Goal: Task Accomplishment & Management: Complete application form

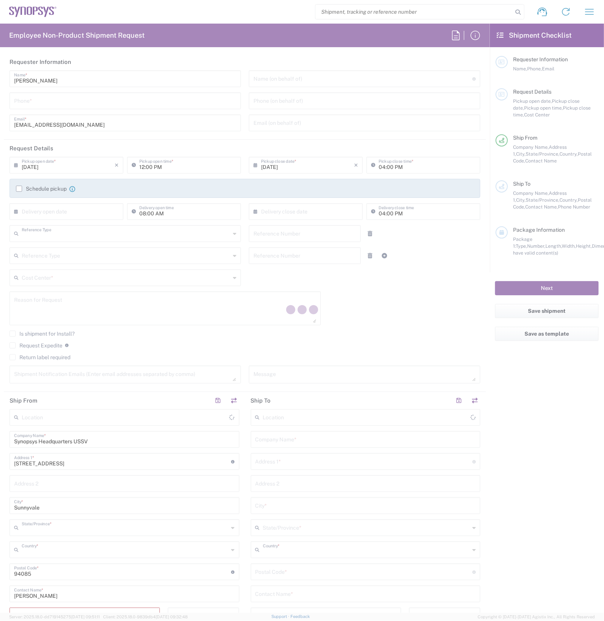
type input "Department"
type input "California"
type input "United States"
type input "Delivered at Place"
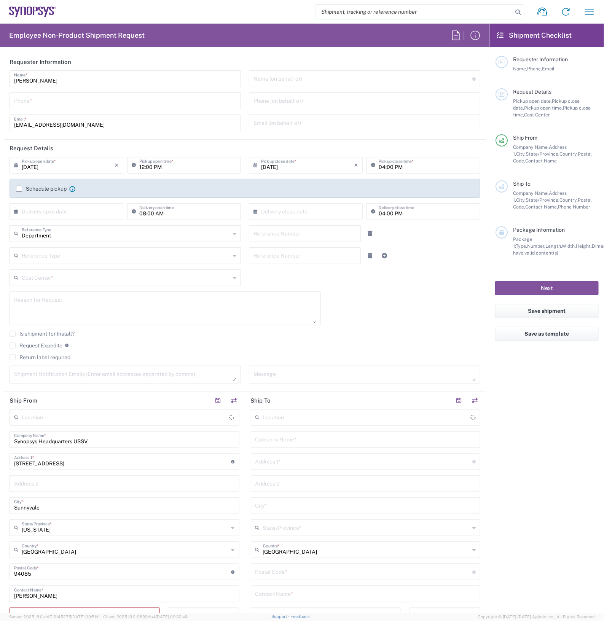
type input "Headquarters USSV"
drag, startPoint x: 66, startPoint y: 102, endPoint x: 70, endPoint y: 100, distance: 5.1
click at [67, 102] on input "tel" at bounding box center [125, 100] width 222 height 13
type input "2797329134"
type input "wjesse@synopsys.com"
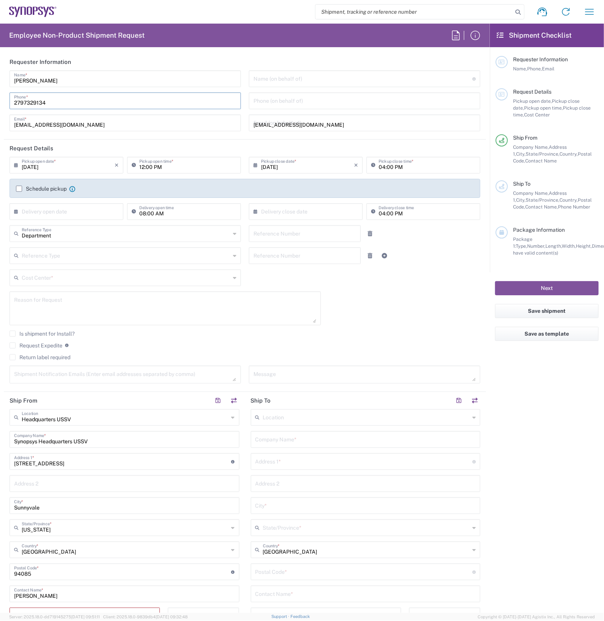
type input "2797329134"
type input "Cyxtera SC9"
type input "4650 Old Ironsides Dr"
type input "Santa Clara"
type input "California"
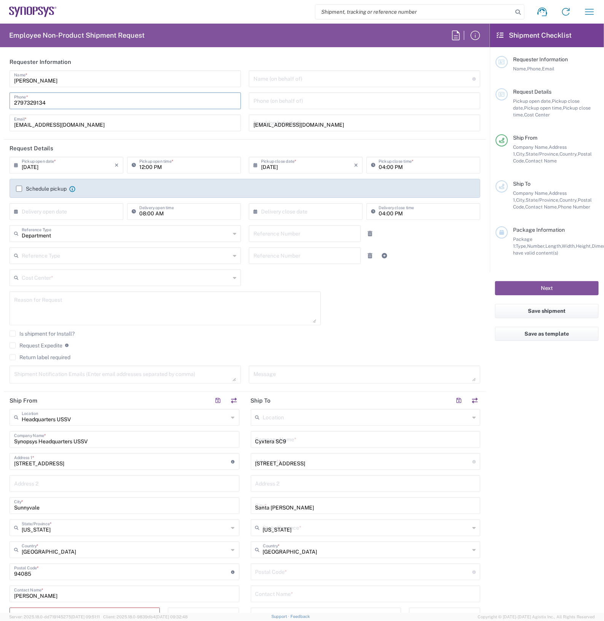
type input "95054"
type input "2797329134"
type input "wjesse@synopsys.com"
type input "ATTn Synopsys - Nicolas Tomaro"
click at [75, 168] on input "09/12/2025" at bounding box center [68, 164] width 93 height 13
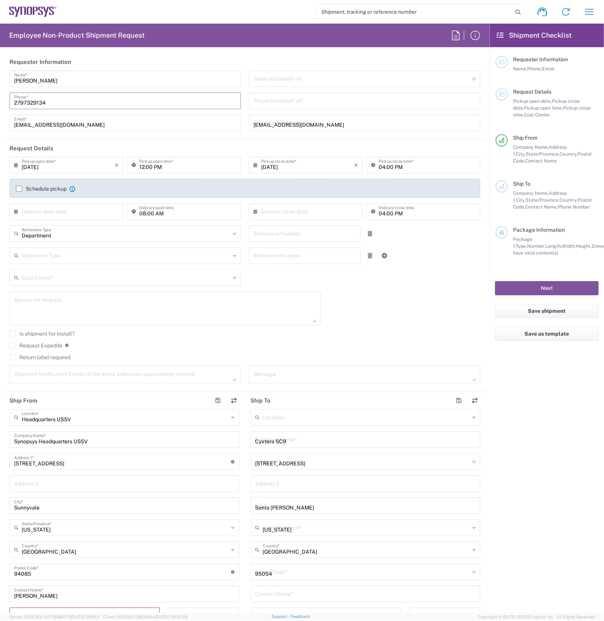
click at [71, 166] on input "09/12/2025" at bounding box center [68, 164] width 93 height 13
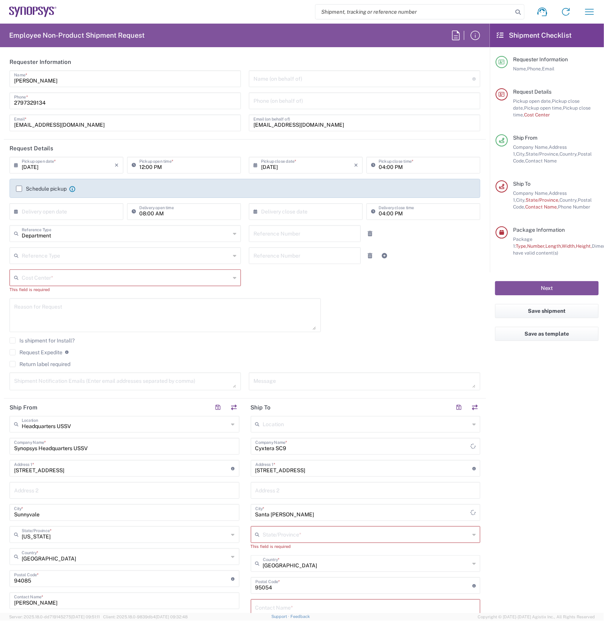
click at [16, 166] on icon at bounding box center [18, 165] width 8 height 12
click at [68, 166] on input "09/12/2025" at bounding box center [68, 164] width 93 height 13
click at [59, 224] on span "16" at bounding box center [56, 223] width 11 height 11
type input "09/16/2025"
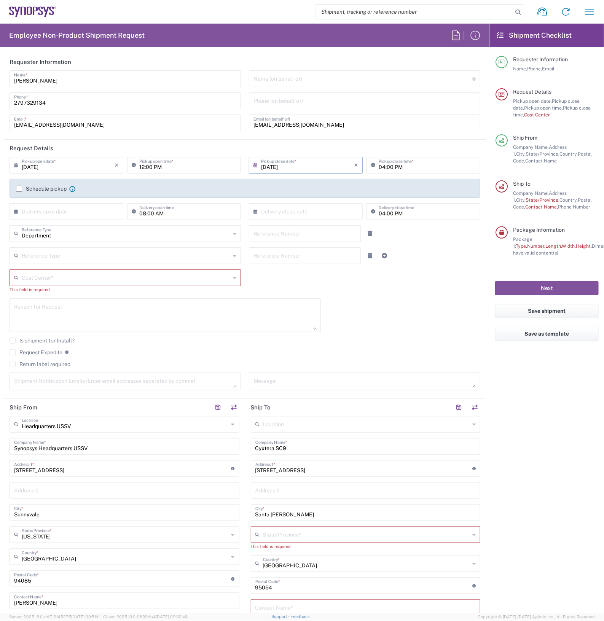
click at [76, 211] on input "text" at bounding box center [68, 210] width 93 height 13
click at [65, 278] on span "24" at bounding box center [67, 280] width 11 height 11
click at [84, 212] on input "09/24/2025" at bounding box center [68, 210] width 93 height 13
drag, startPoint x: 75, startPoint y: 271, endPoint x: 70, endPoint y: 267, distance: 6.8
click at [67, 269] on span "17" at bounding box center [67, 269] width 11 height 11
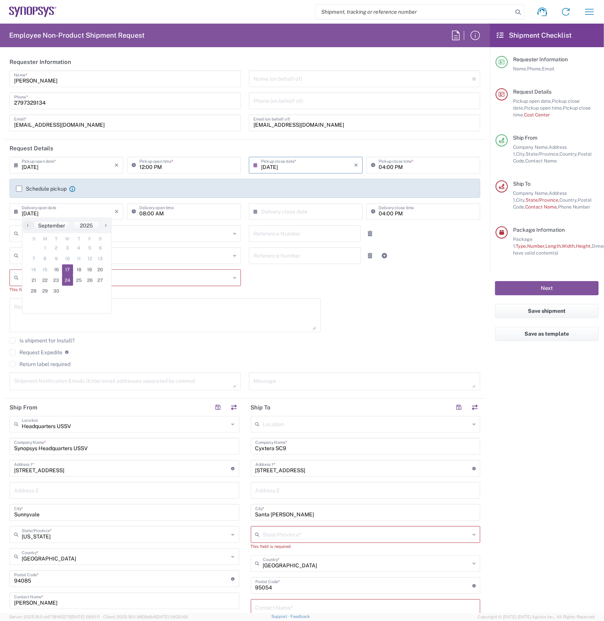
type input "09/17/2025"
click at [282, 208] on input "text" at bounding box center [307, 210] width 93 height 13
click at [307, 279] on span "24" at bounding box center [303, 280] width 11 height 11
type input "09/24/2025"
click at [119, 274] on input "text" at bounding box center [126, 277] width 209 height 13
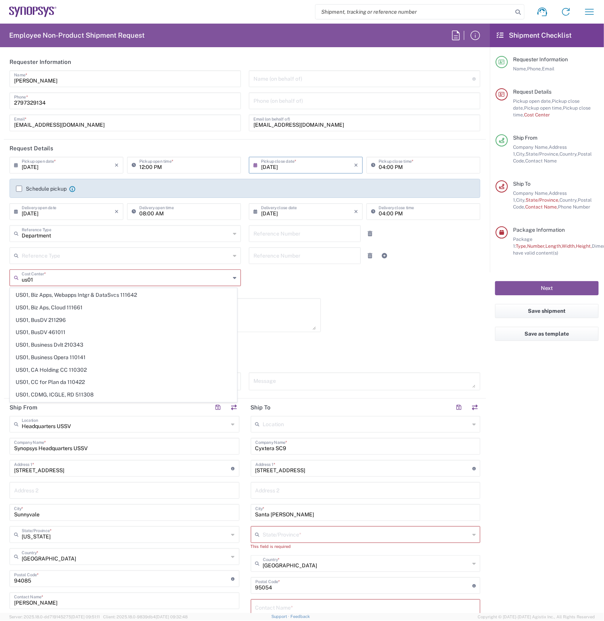
scroll to position [571, 0]
click at [66, 304] on span "US01, Biz Apps, Sales, Fin, & Mfg aps 111645" at bounding box center [123, 298] width 226 height 12
type input "US01, Biz Apps, Sales, Fin, & Mfg aps 111645"
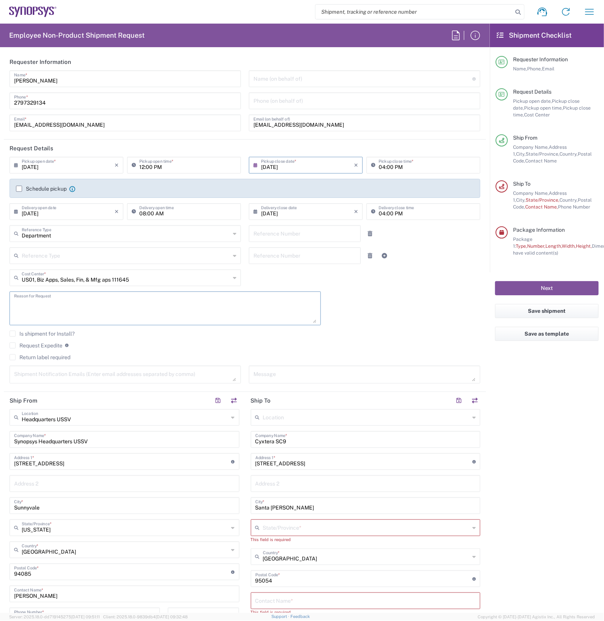
click at [69, 303] on textarea at bounding box center [165, 308] width 302 height 29
type textarea "EP2 RMA return"
click at [118, 436] on input "Synopsys Headquarters USSV" at bounding box center [124, 438] width 221 height 13
click at [113, 419] on input "text" at bounding box center [125, 416] width 207 height 13
type input "c"
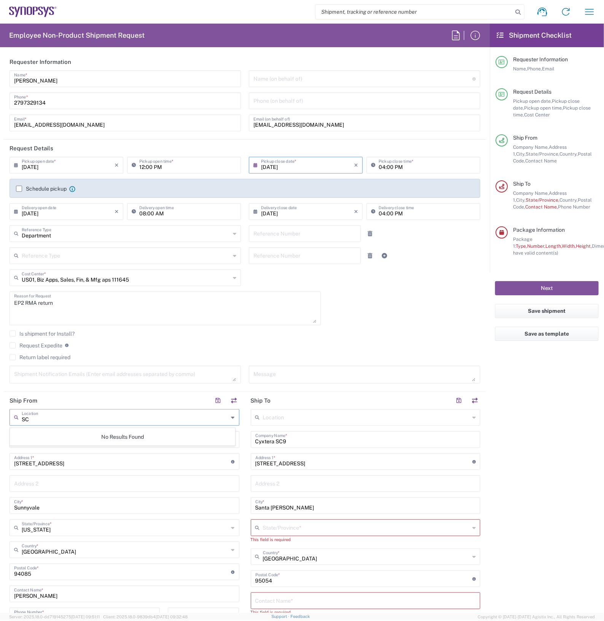
type input "S"
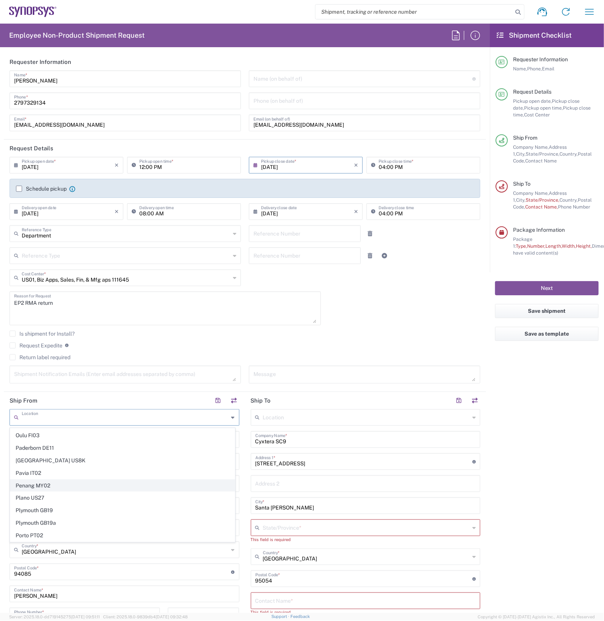
scroll to position [1475, 0]
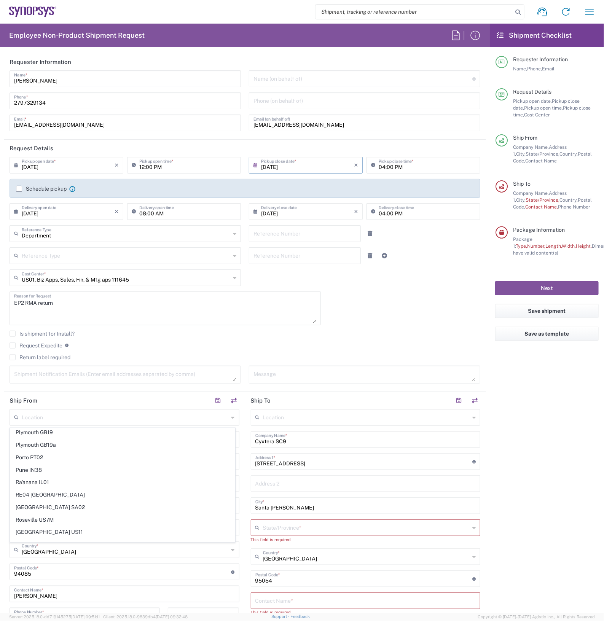
click at [0, 477] on html "Shipment request Shipment tracking Employee non-product shipment request My shi…" at bounding box center [302, 310] width 604 height 621
type input "Headquarters USSV"
click at [2, 463] on form "Requester Information Nicolas Tomaro Name * 2797329134 Phone * ntomaro@synopsys…" at bounding box center [245, 333] width 490 height 560
click at [131, 436] on input "Synopsys Headquarters USSV" at bounding box center [124, 438] width 221 height 13
click at [132, 436] on input "Synopsys Headquarters USSV" at bounding box center [124, 438] width 221 height 13
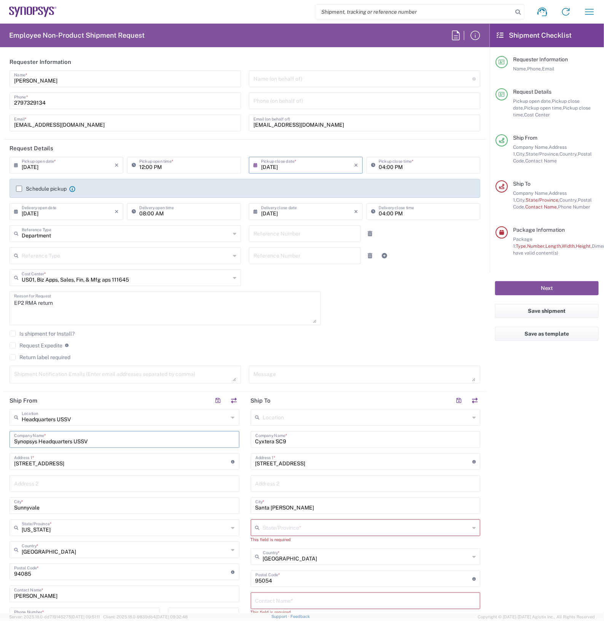
click at [132, 436] on input "Synopsys Headquarters USSV" at bounding box center [124, 438] width 221 height 13
click at [133, 436] on input "Synopsys Headquarters USSV" at bounding box center [124, 438] width 221 height 13
click at [134, 436] on input "Synopsys Headquarters USSV" at bounding box center [124, 438] width 221 height 13
click at [135, 436] on input "Synopsys Headquarters USSV" at bounding box center [124, 438] width 221 height 13
click at [134, 434] on input "Synopsys Headquarters USSV" at bounding box center [124, 438] width 221 height 13
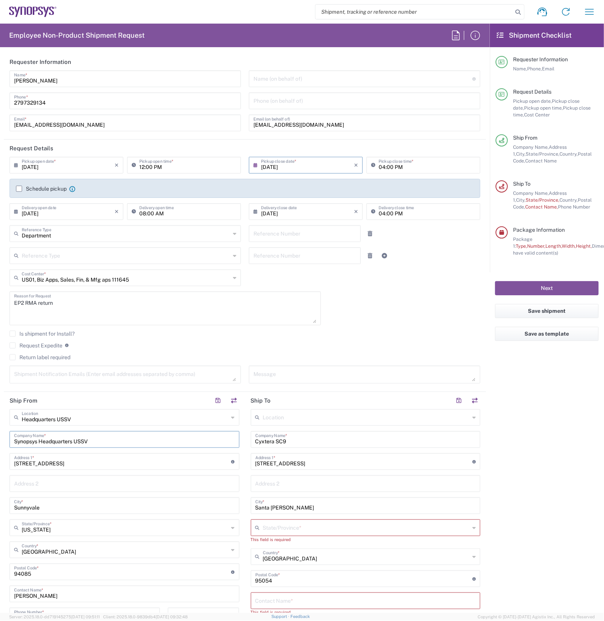
click at [133, 434] on input "Synopsys Headquarters USSV" at bounding box center [124, 438] width 221 height 13
type input "S"
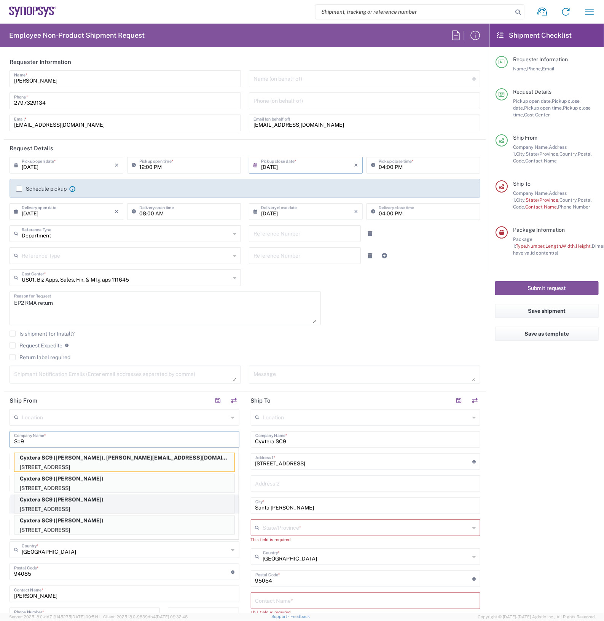
click at [124, 499] on p "Cyxtera SC9 (Thanh Nguyen)" at bounding box center [124, 500] width 220 height 10
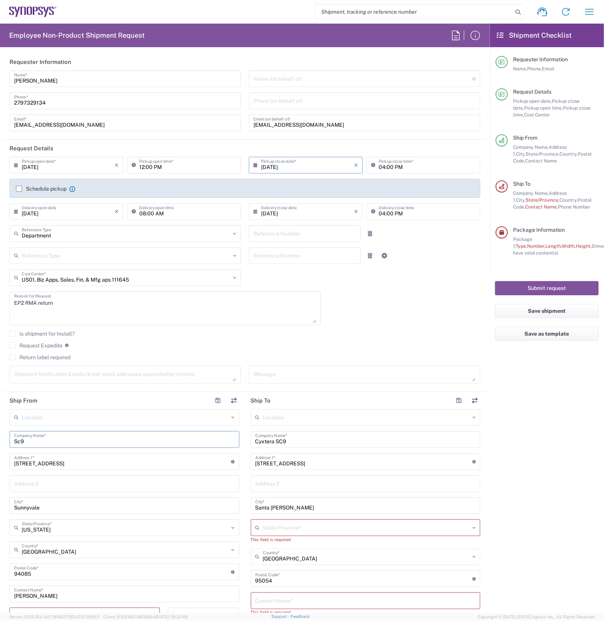
type input "Cyxtera SC9"
type input "4650 Old Ironsides Dr"
type input "Santa Clara"
type input "95054"
type input "Thanh Nguyen"
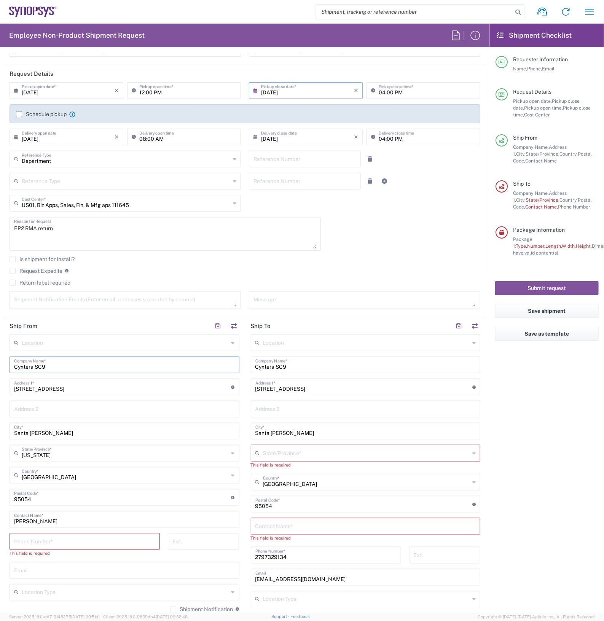
scroll to position [95, 0]
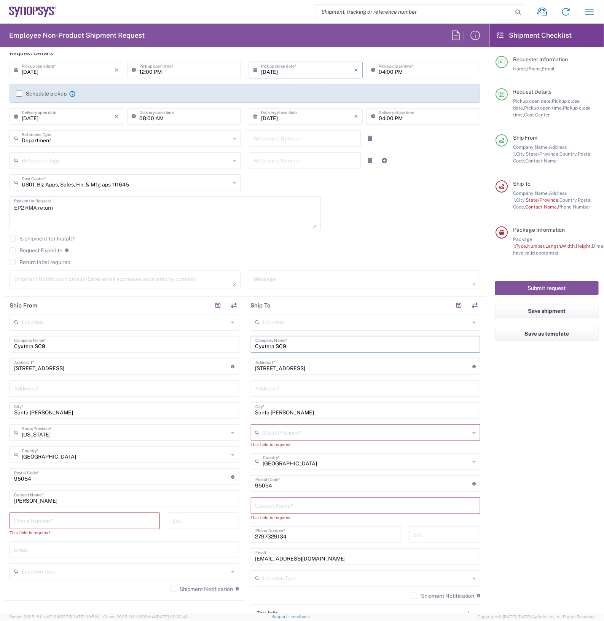
click at [316, 349] on input "Cyxtera SC9" at bounding box center [365, 343] width 221 height 13
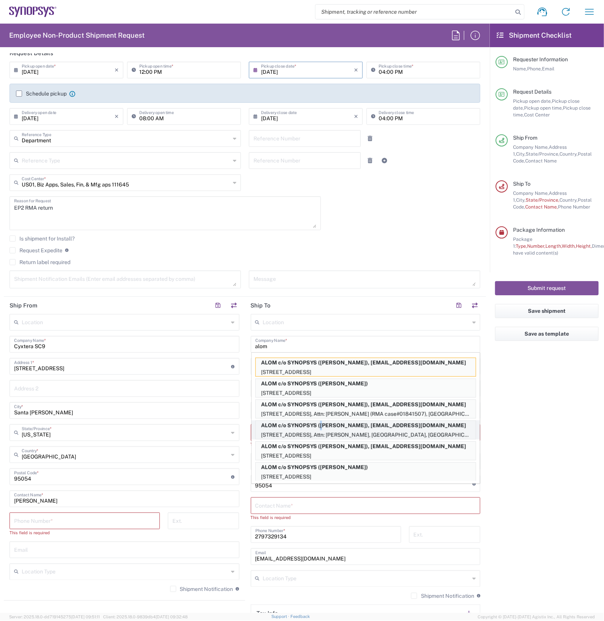
click at [318, 427] on p "ALOM c/o SYNOPSYS (Lisa Young), synopsyssupport@alom.com" at bounding box center [366, 426] width 220 height 10
type input "ALOM c/o SYNOPSYS"
type input "48105 Warm Springs Blvd."
type input "Attn: Lisa Young"
type input "Fremont"
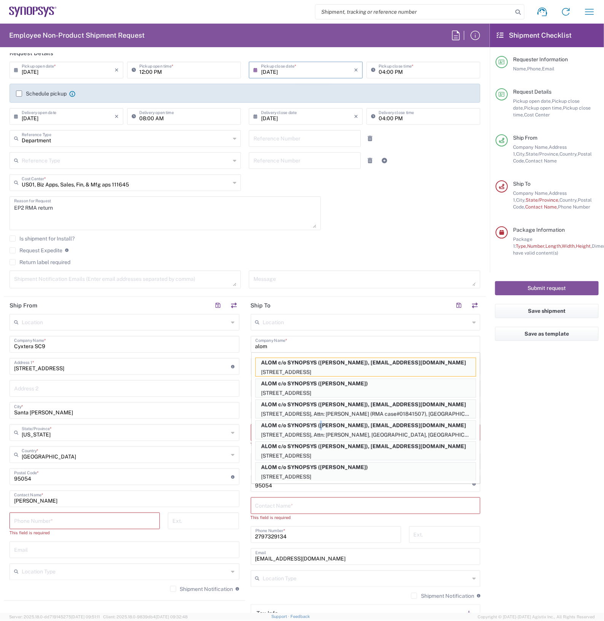
type input "California"
type input "94539"
type input "Lisa Young"
type input "5102999093"
type input "synopsyssupport@alom.com"
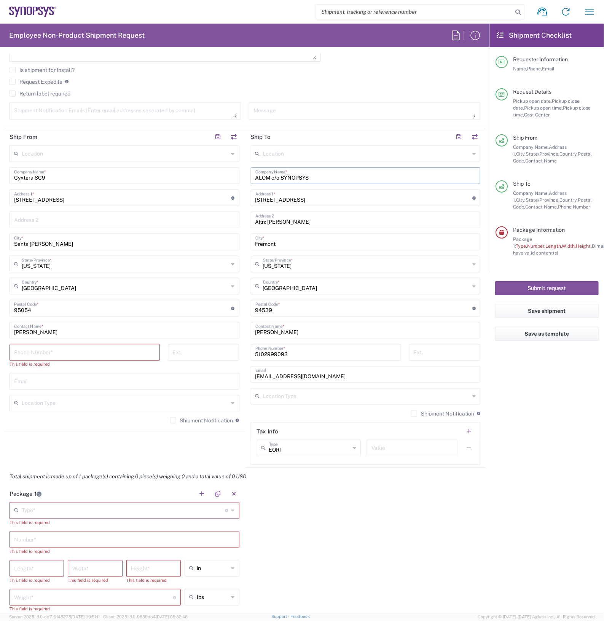
scroll to position [285, 0]
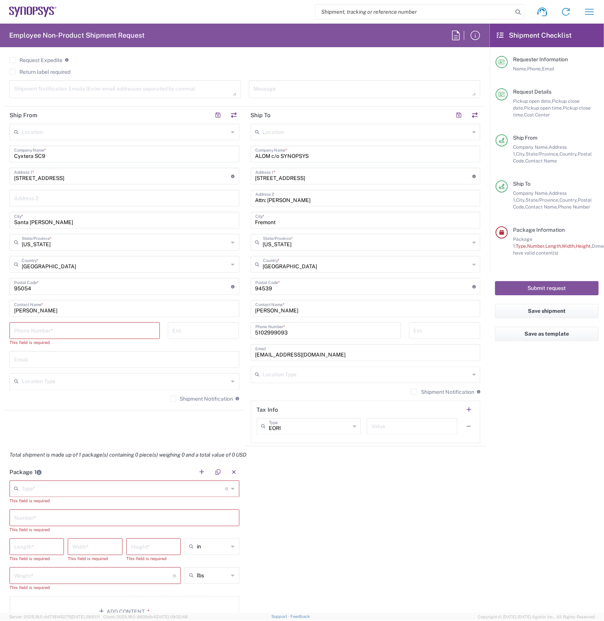
click at [225, 487] on div "Type * Material used to package goods" at bounding box center [125, 489] width 230 height 17
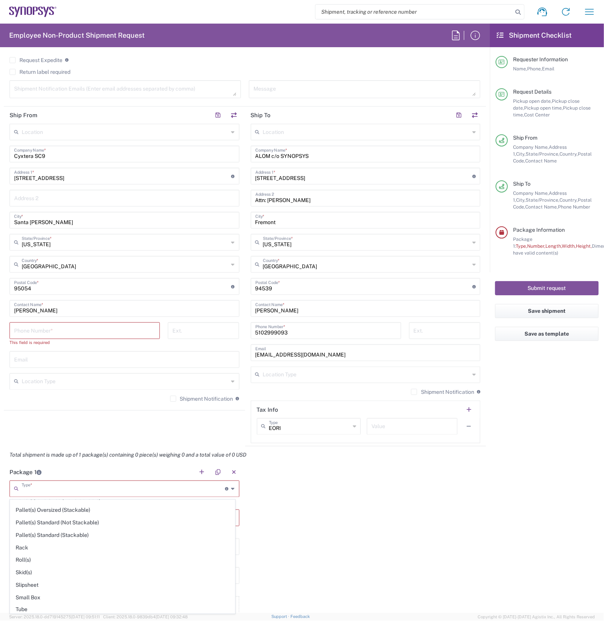
scroll to position [333, 0]
click at [137, 513] on span "Pallet(s) Standard (Not Stackable)" at bounding box center [122, 510] width 225 height 12
type input "Pallet(s) Standard (Not Stackable)"
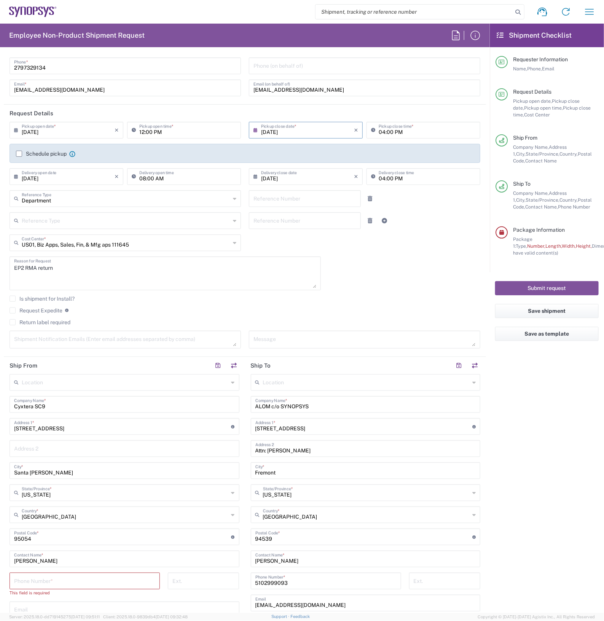
scroll to position [25, 0]
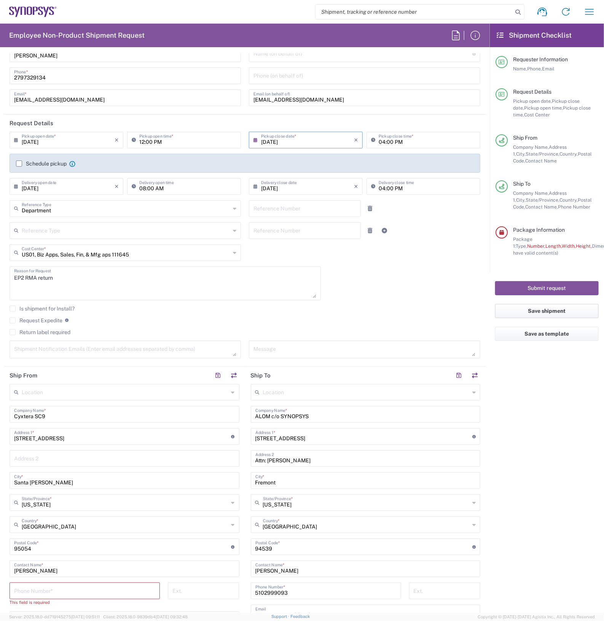
click at [537, 305] on button "Save shipment" at bounding box center [547, 311] width 104 height 14
